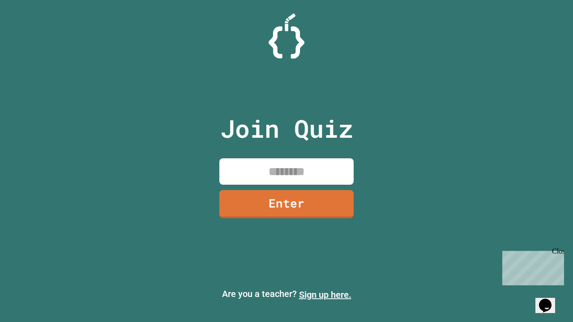
click at [325, 295] on link "Sign up here." at bounding box center [325, 294] width 52 height 11
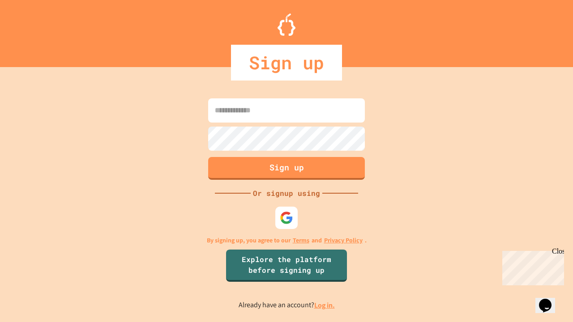
click at [325, 305] on link "Log in." at bounding box center [324, 305] width 21 height 9
